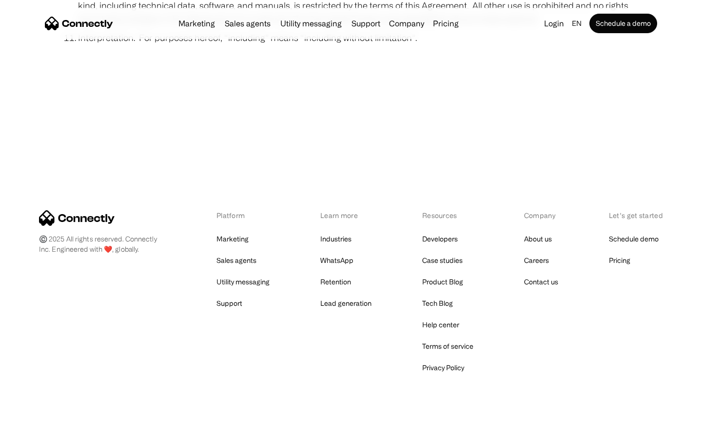
scroll to position [3580, 0]
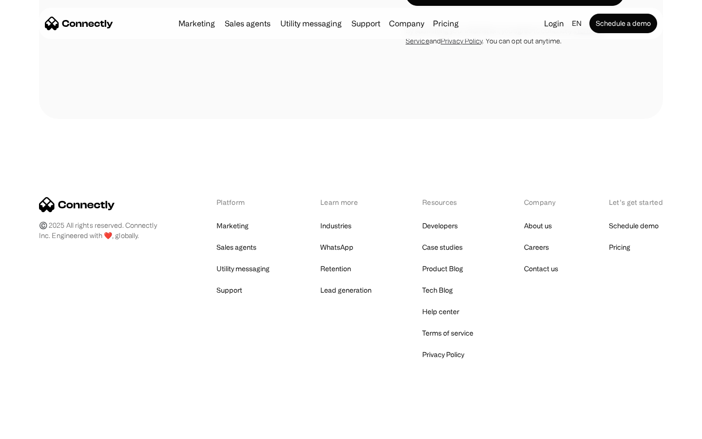
scroll to position [2568, 0]
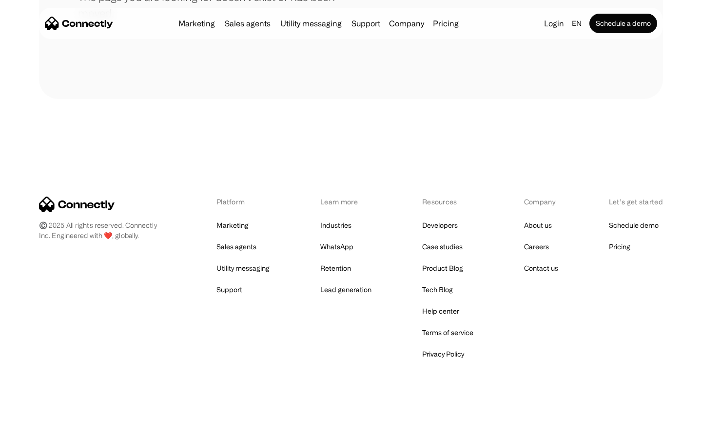
scroll to position [178, 0]
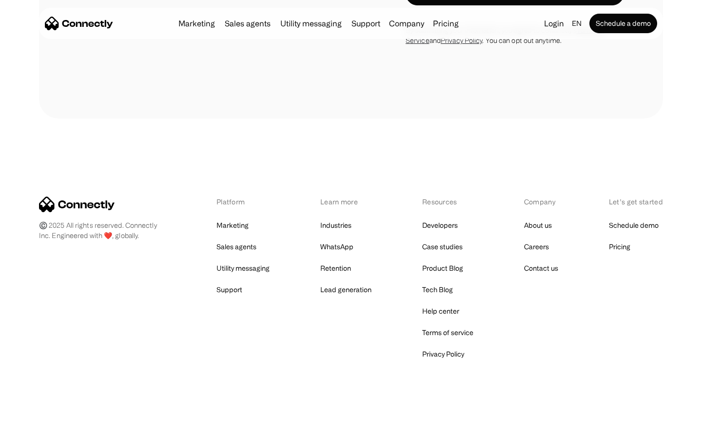
scroll to position [2976, 0]
